Goal: Transaction & Acquisition: Book appointment/travel/reservation

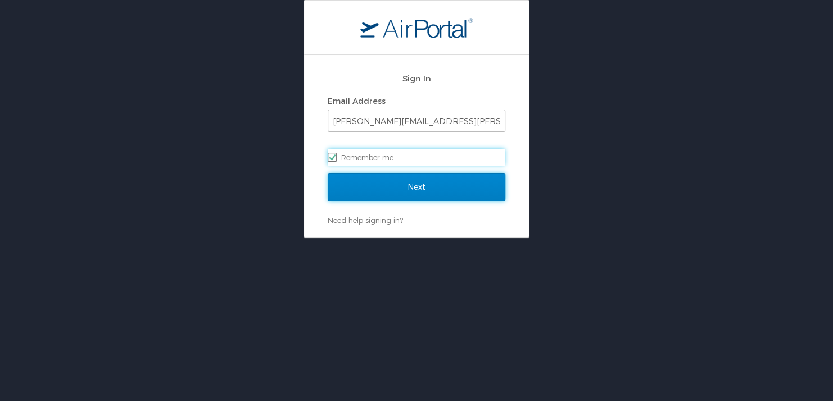
click at [421, 185] on input "Next" at bounding box center [417, 187] width 178 height 28
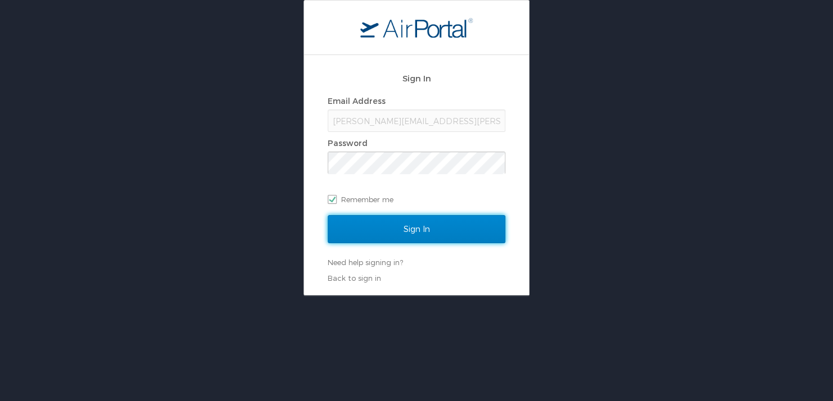
click at [414, 219] on input "Sign In" at bounding box center [417, 229] width 178 height 28
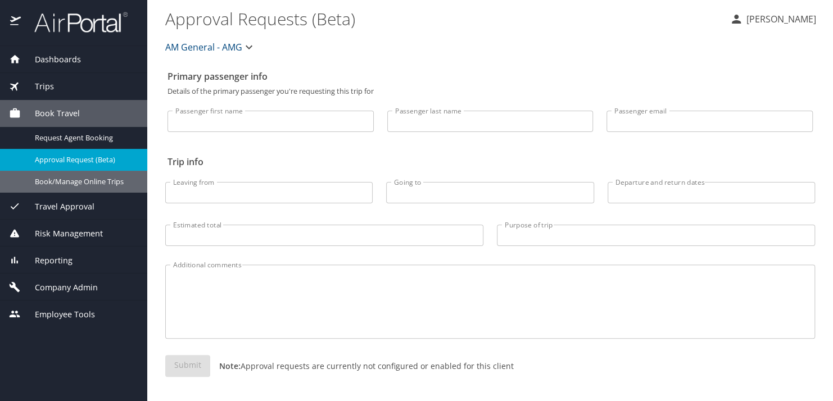
click at [99, 178] on span "Book/Manage Online Trips" at bounding box center [84, 182] width 99 height 11
